Goal: Check status: Check status

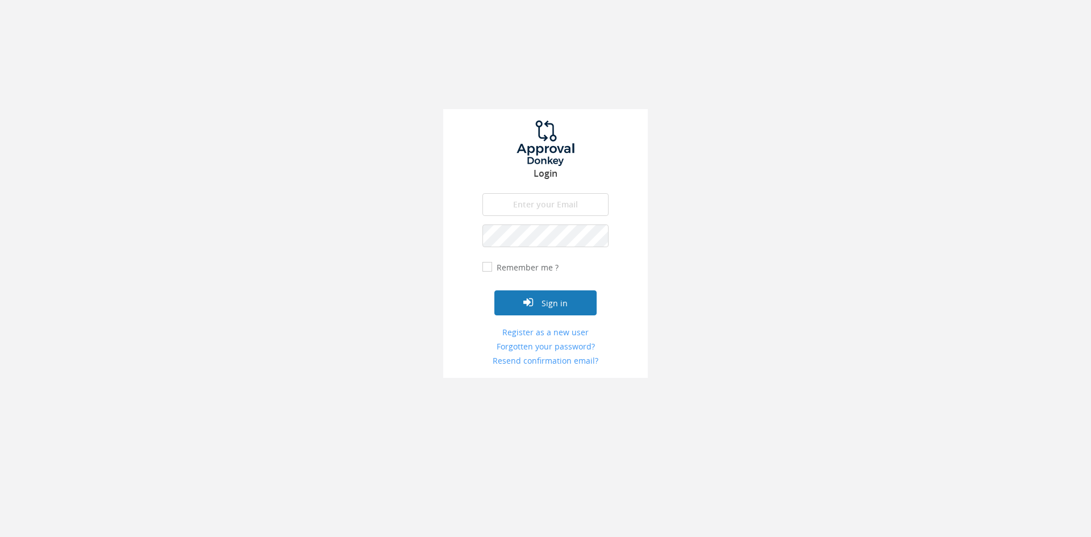
type input "[PERSON_NAME][EMAIL_ADDRESS][DOMAIN_NAME]"
click at [548, 299] on button "Sign in" at bounding box center [545, 302] width 102 height 25
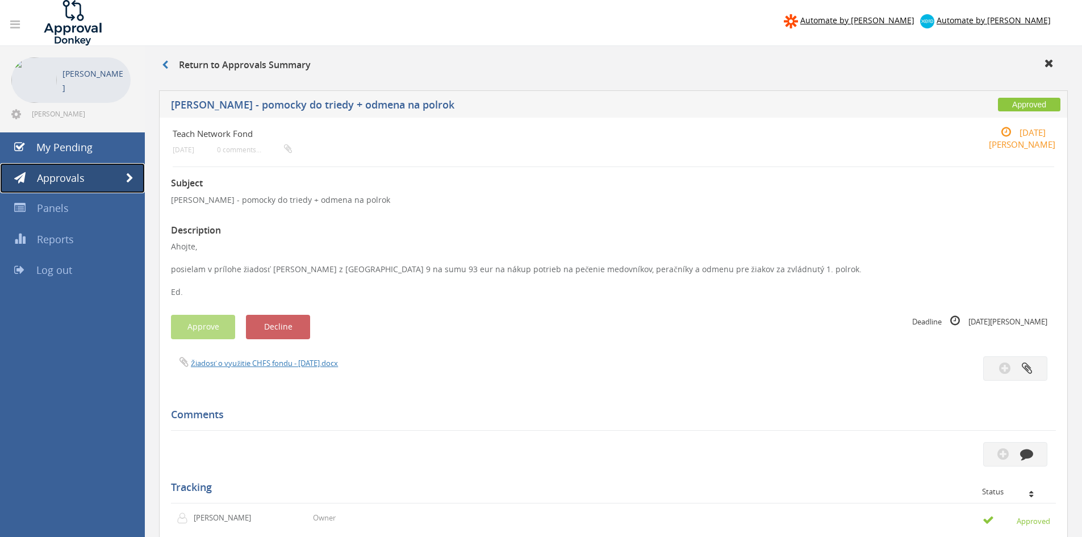
click at [89, 177] on link "Approvals" at bounding box center [72, 178] width 145 height 31
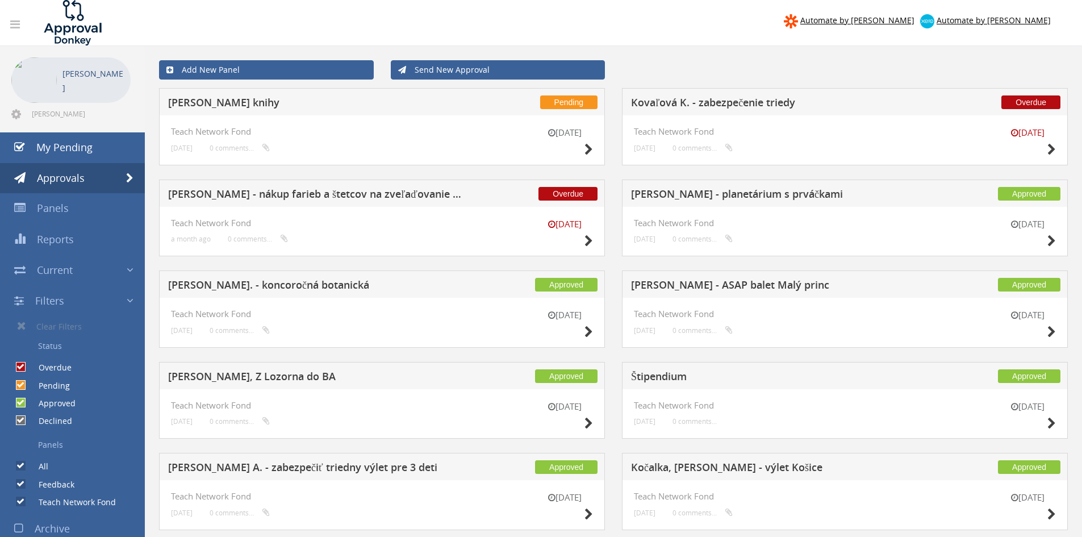
click at [243, 106] on h5 "[PERSON_NAME] knihy" at bounding box center [317, 104] width 299 height 14
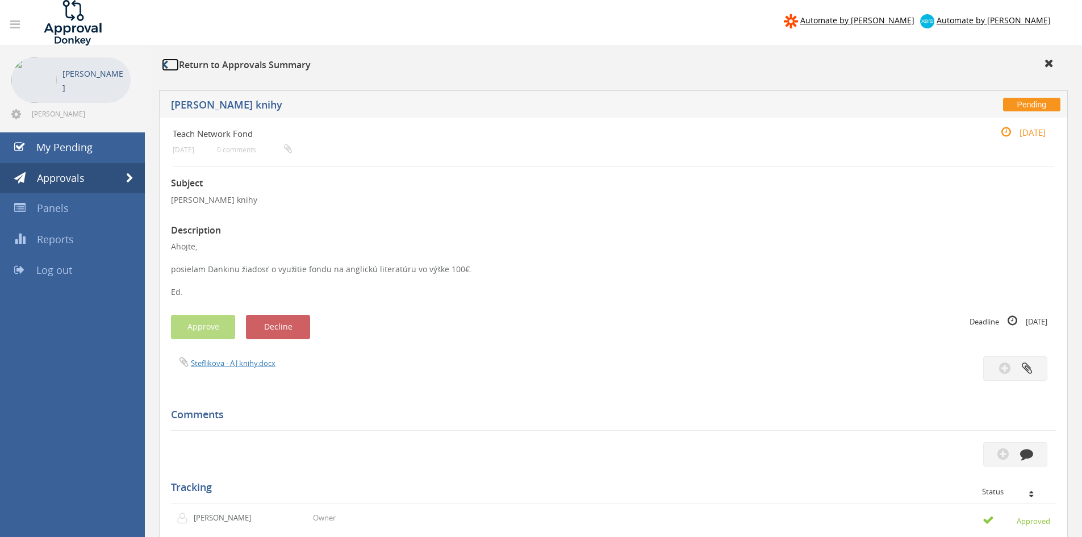
click at [171, 68] on link at bounding box center [170, 65] width 17 height 13
click at [166, 64] on icon at bounding box center [165, 64] width 6 height 9
click at [103, 178] on link "Approvals" at bounding box center [72, 178] width 145 height 31
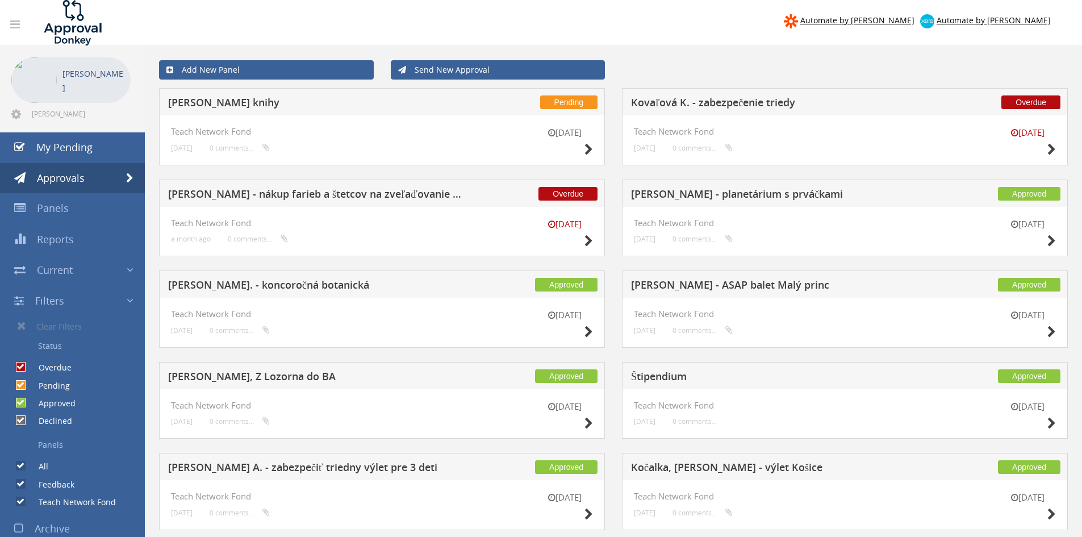
click at [765, 100] on h5 "Kovaľová K. - zabezpečenie triedy" at bounding box center [780, 104] width 299 height 14
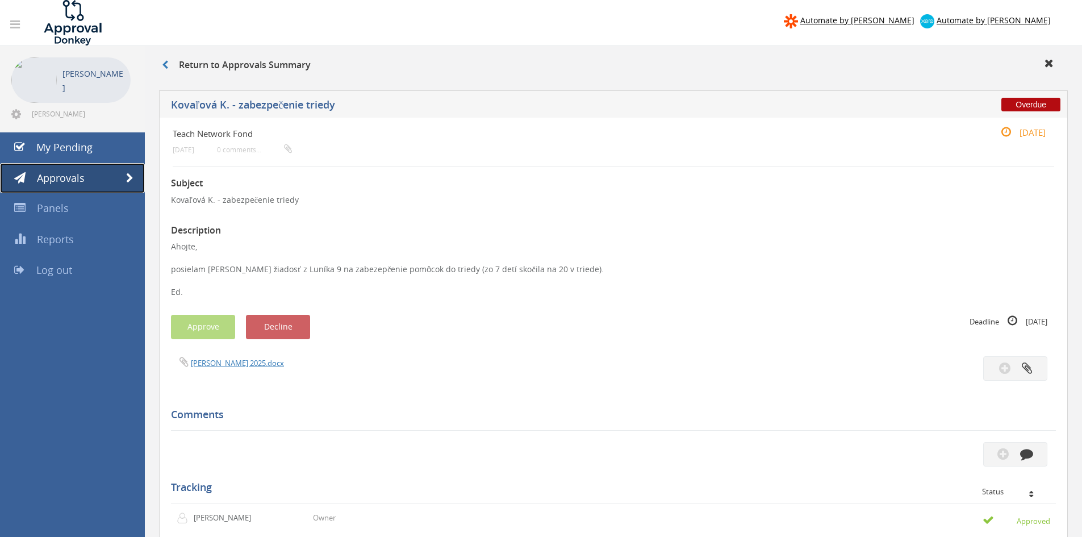
click at [55, 182] on span "Approvals" at bounding box center [61, 178] width 48 height 14
